Goal: Task Accomplishment & Management: Use online tool/utility

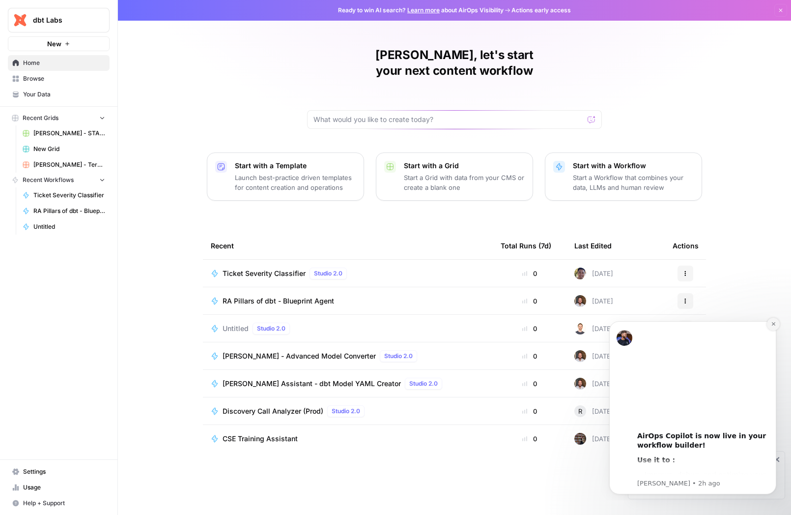
click at [777, 323] on button "Dismiss notification" at bounding box center [773, 324] width 13 height 13
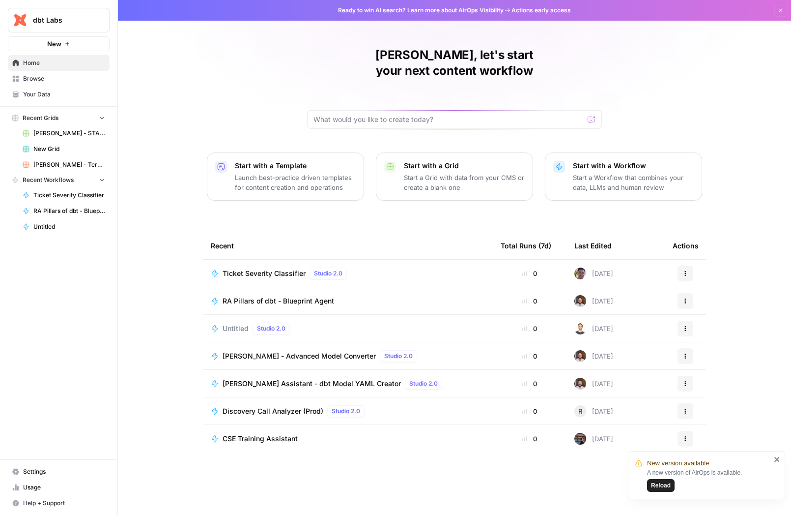
click at [73, 324] on div "dbt Labs New Home Browse Your Data Recent Grids [PERSON_NAME] - START HERE - St…" at bounding box center [58, 257] width 117 height 515
click at [778, 460] on icon "close" at bounding box center [777, 459] width 5 height 5
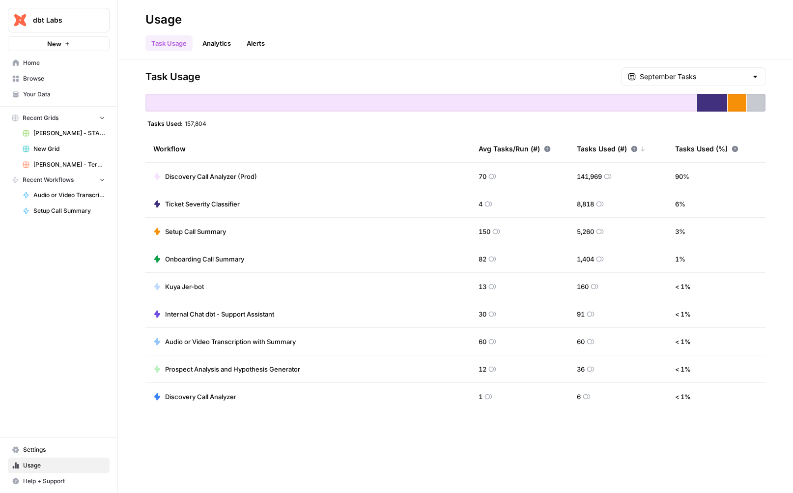
click at [58, 209] on span "Setup Call Summary" at bounding box center [69, 210] width 72 height 9
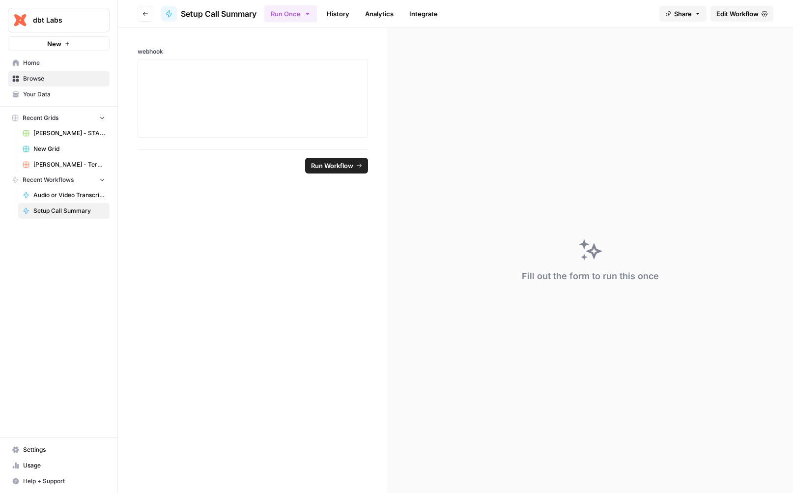
click at [223, 15] on span "Setup Call Summary" at bounding box center [219, 14] width 76 height 12
click at [309, 13] on icon "button" at bounding box center [307, 14] width 3 height 2
click at [345, 17] on link "History" at bounding box center [338, 14] width 34 height 16
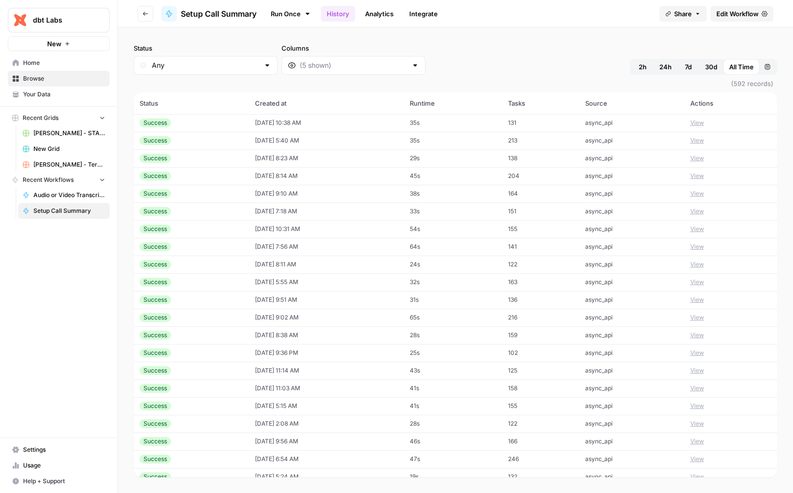
click at [384, 15] on link "Analytics" at bounding box center [379, 14] width 40 height 16
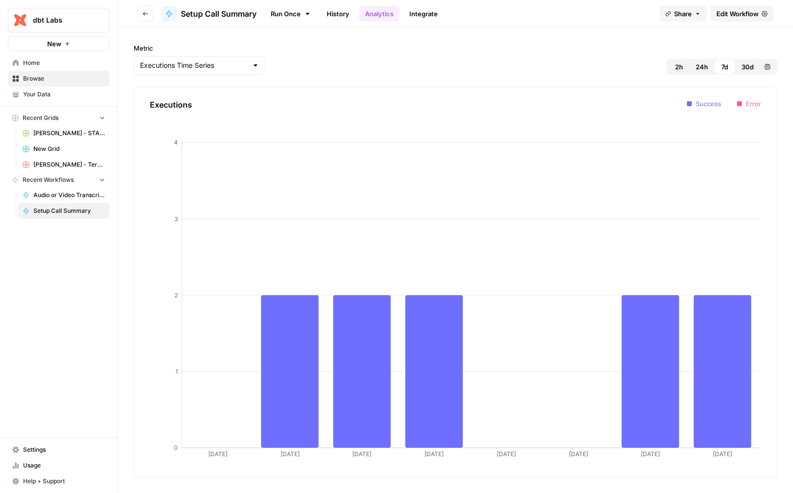
click at [146, 13] on icon "button" at bounding box center [146, 14] width 6 height 6
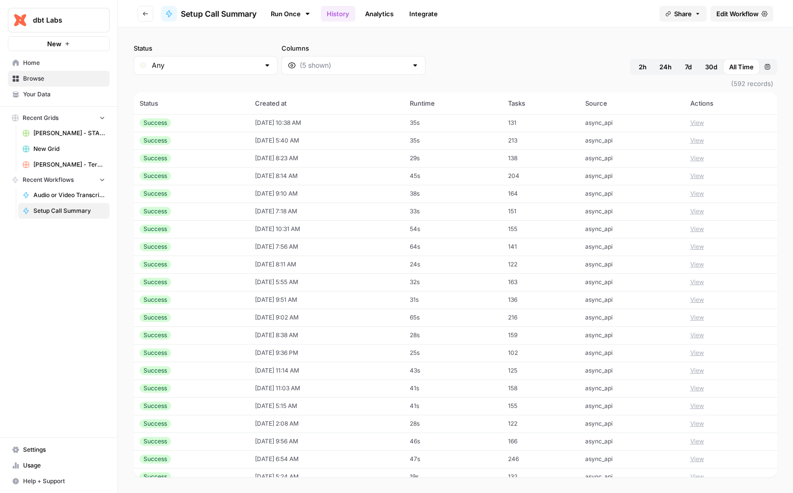
click at [147, 11] on icon "button" at bounding box center [146, 14] width 6 height 6
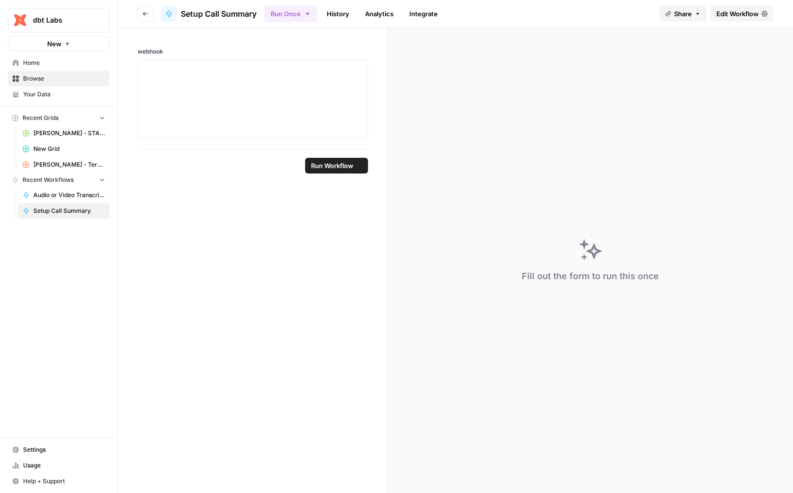
click at [147, 11] on icon "button" at bounding box center [146, 14] width 6 height 6
click at [41, 66] on span "Home" at bounding box center [64, 63] width 82 height 9
